Goal: Transaction & Acquisition: Register for event/course

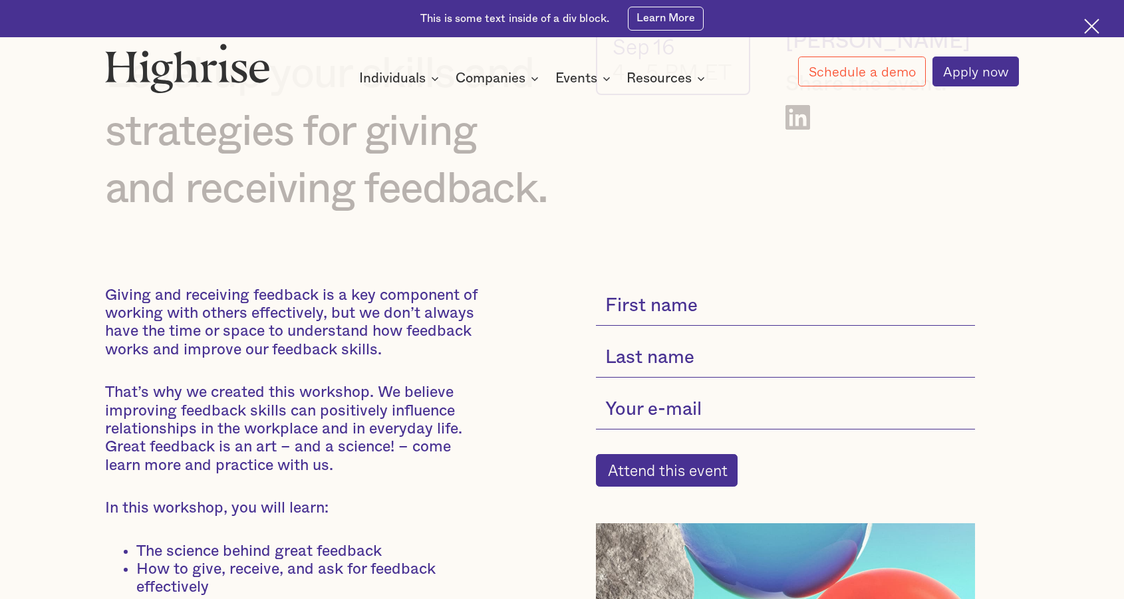
scroll to position [150, 0]
click at [674, 299] on input "current-single-event-subscribe-form" at bounding box center [785, 305] width 379 height 39
type input "Joicee"
type input "Lu"
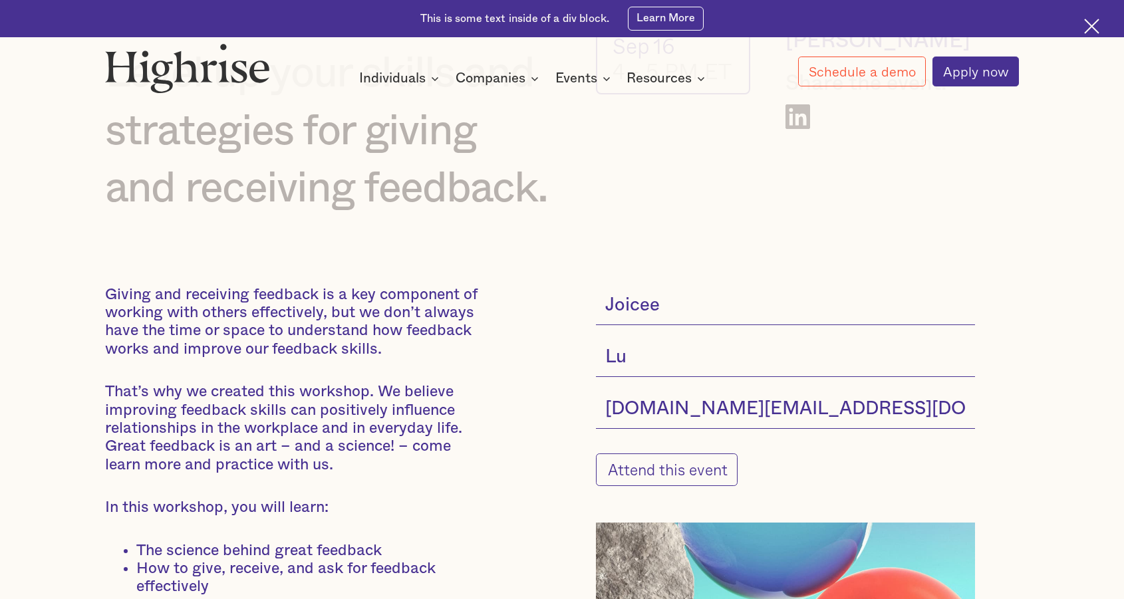
type input "joicee.lu@snowflake.com"
click at [623, 466] on input "Attend this event" at bounding box center [667, 470] width 142 height 33
type input "Please wait..."
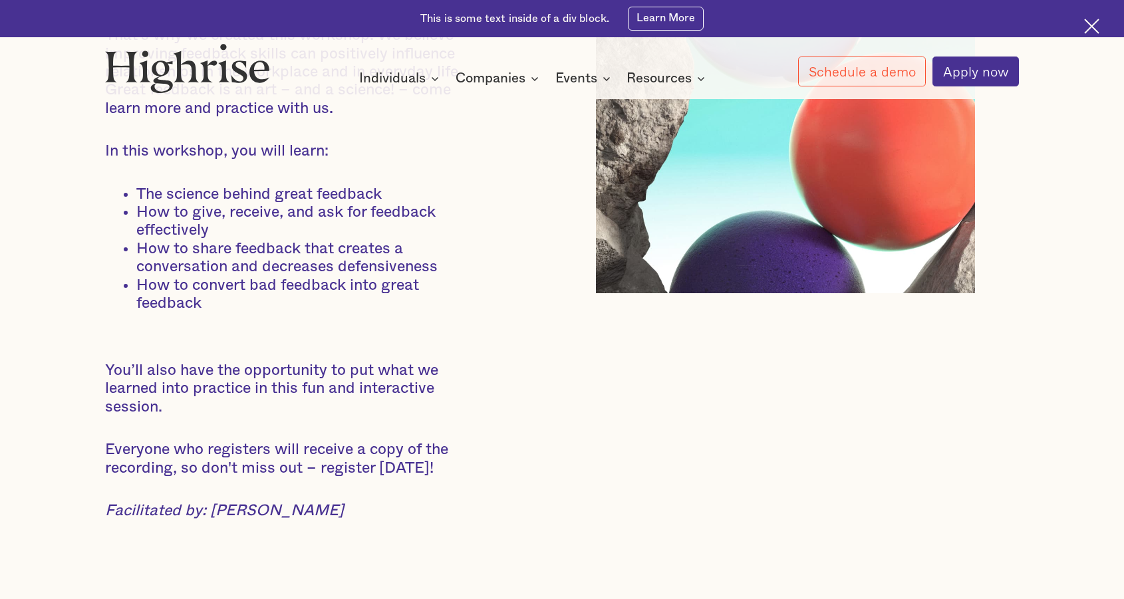
scroll to position [584, 0]
